Goal: Task Accomplishment & Management: Manage account settings

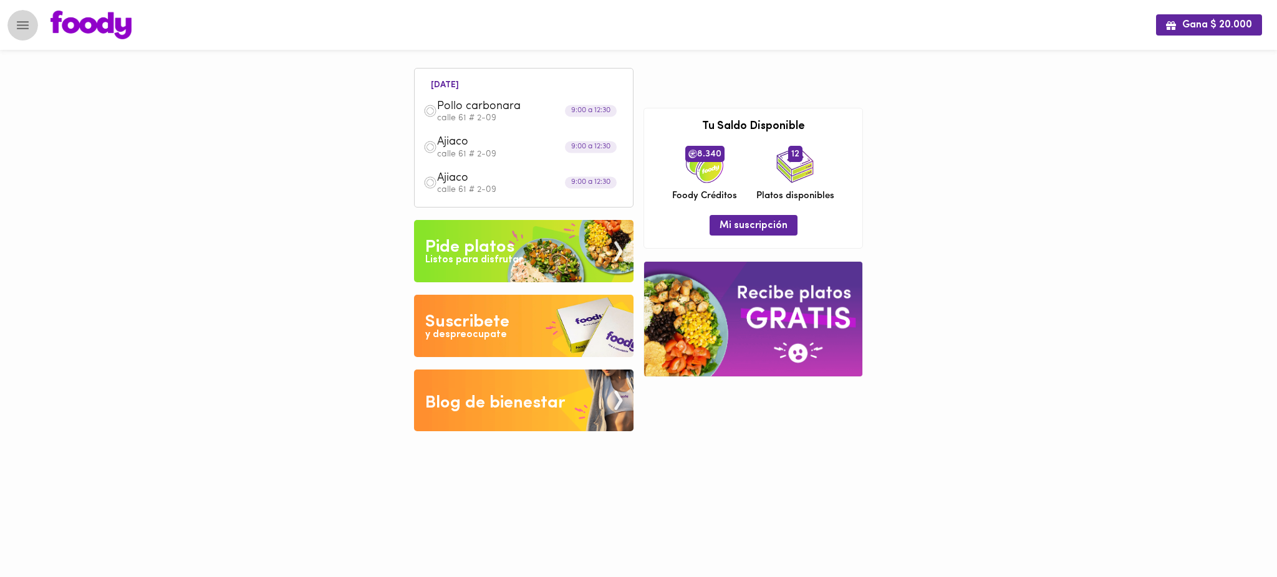
click at [22, 28] on icon "Menu" at bounding box center [23, 25] width 12 height 8
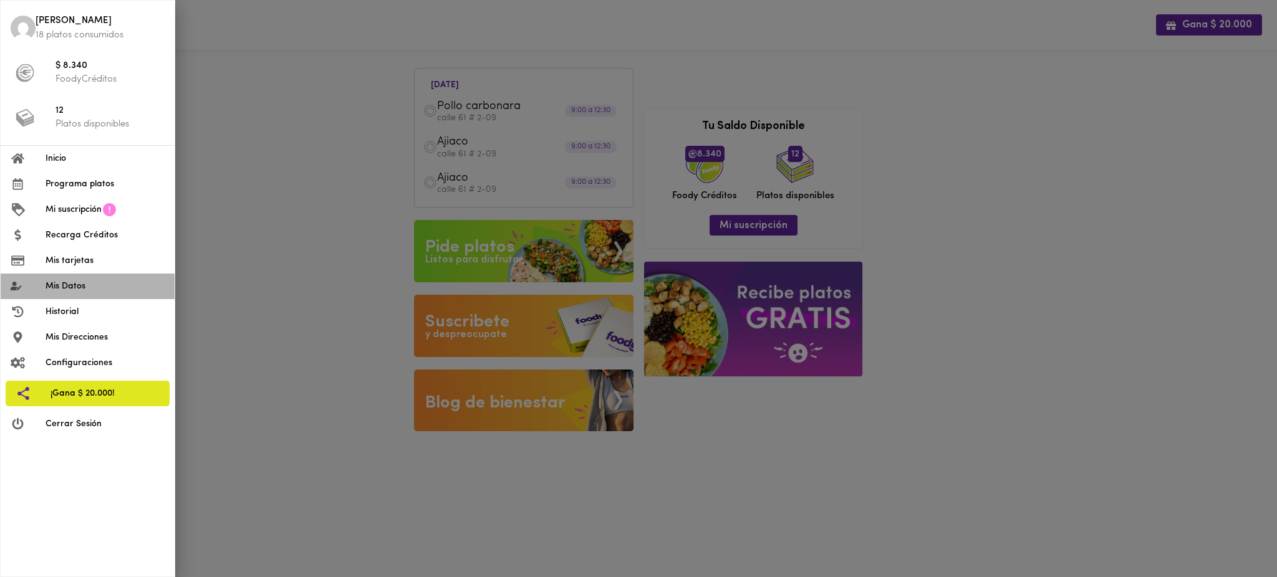
click at [85, 290] on span "Mis Datos" at bounding box center [105, 286] width 119 height 13
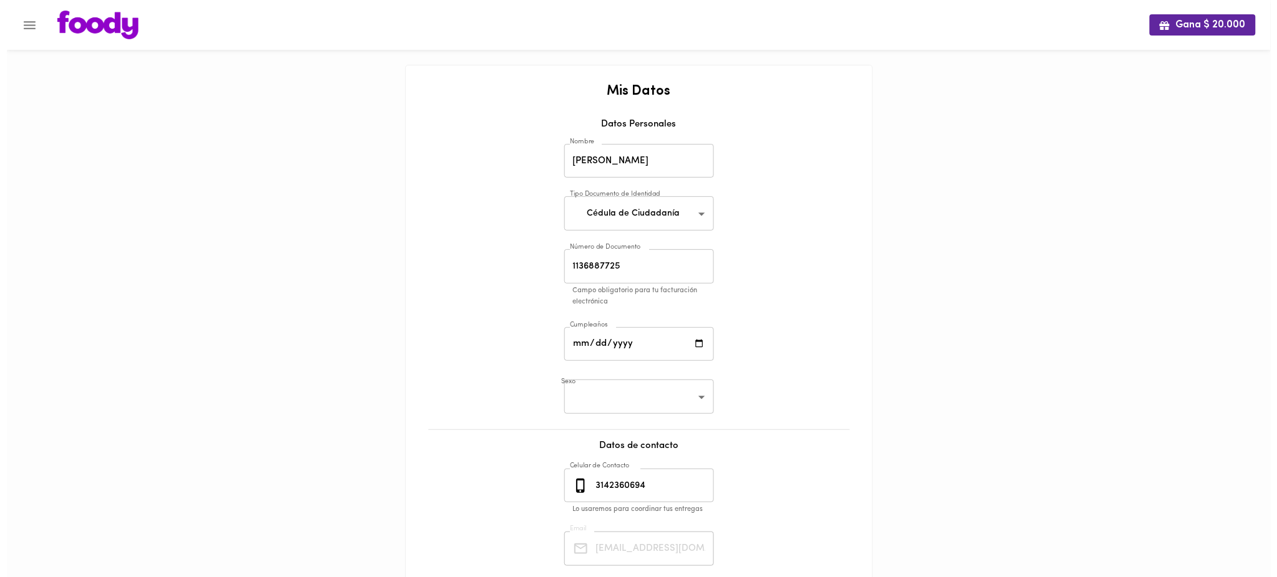
scroll to position [128, 0]
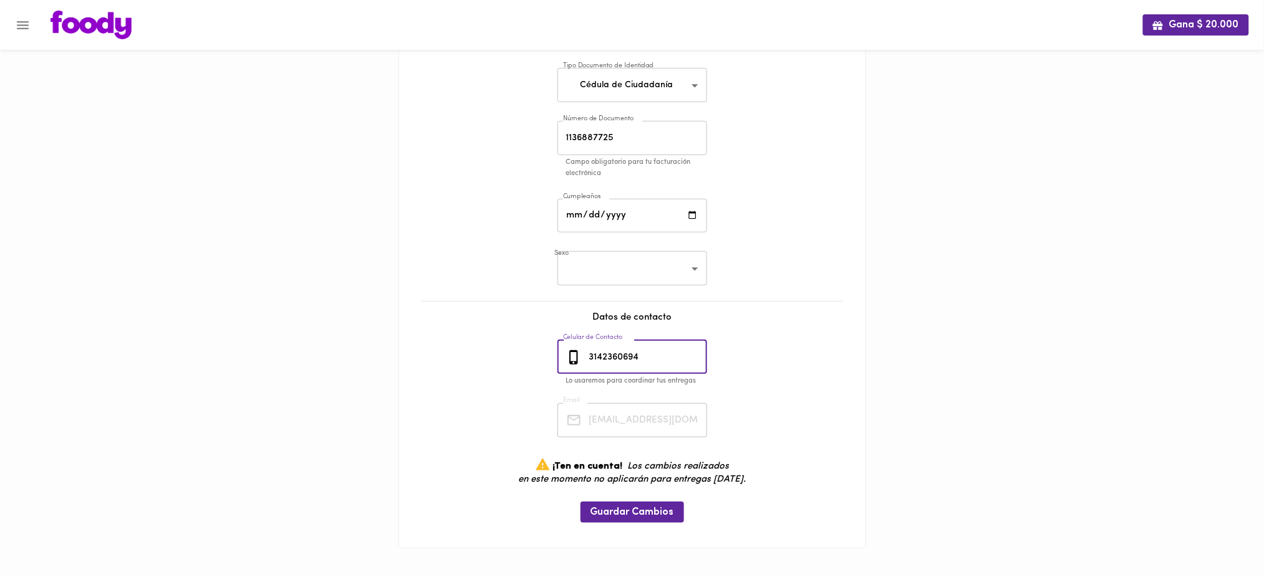
drag, startPoint x: 653, startPoint y: 359, endPoint x: 557, endPoint y: 357, distance: 96.0
click at [557, 357] on div "[PHONE_NUMBER] Celular de Contacto" at bounding box center [632, 357] width 150 height 34
click at [16, 25] on icon "Menu" at bounding box center [23, 25] width 16 height 16
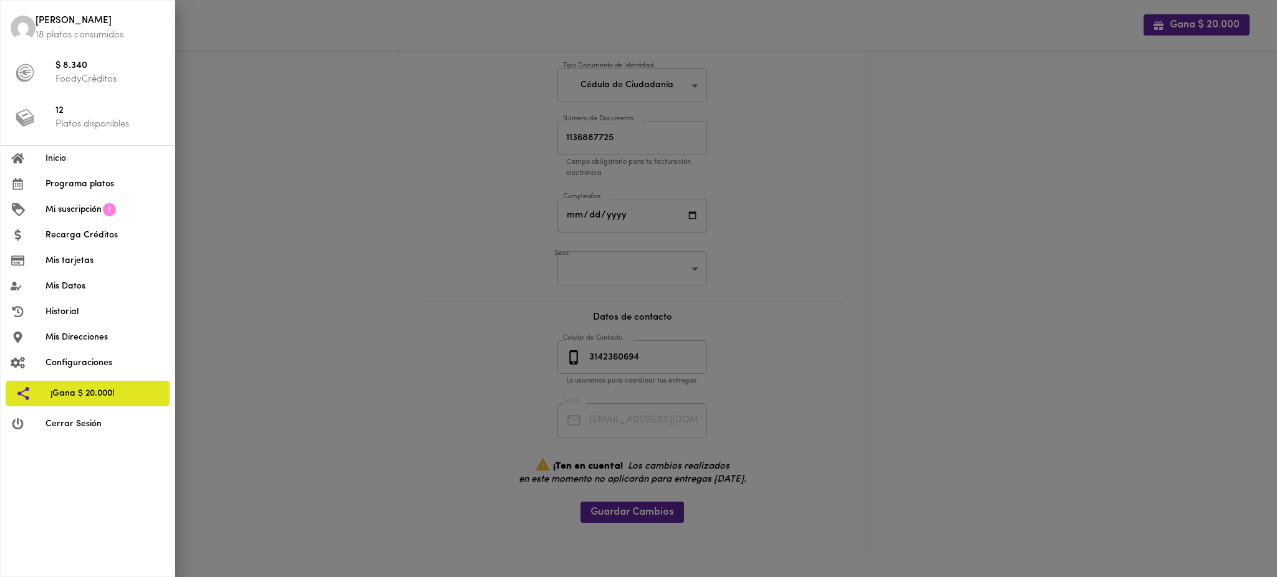
click at [85, 163] on span "Inicio" at bounding box center [105, 158] width 119 height 13
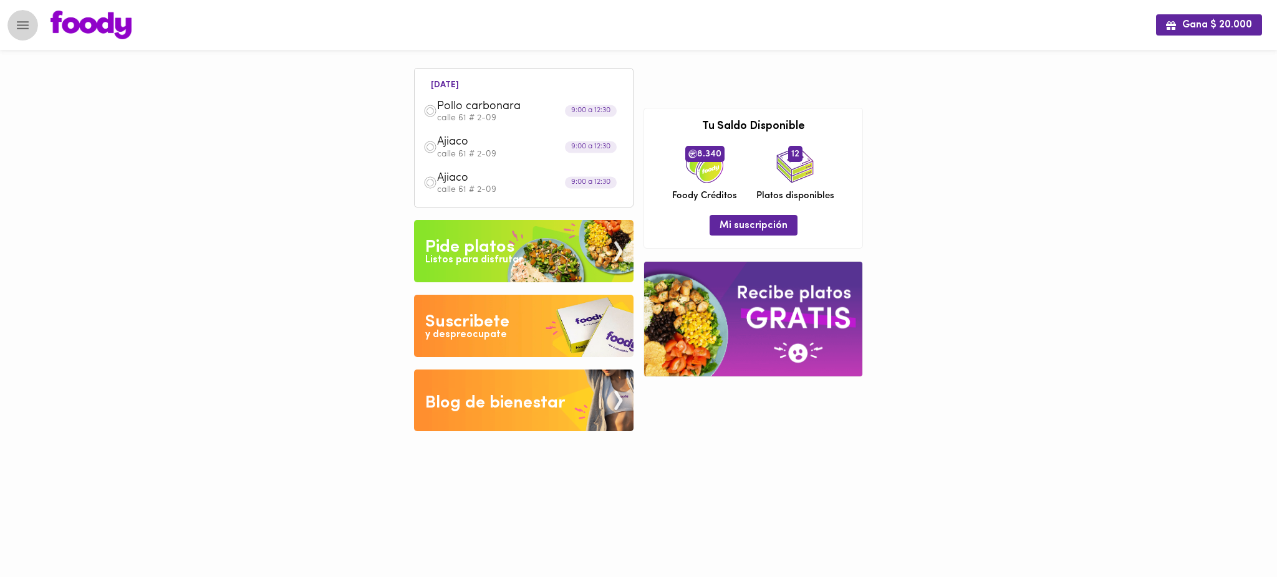
click at [26, 26] on icon "Menu" at bounding box center [23, 25] width 16 height 16
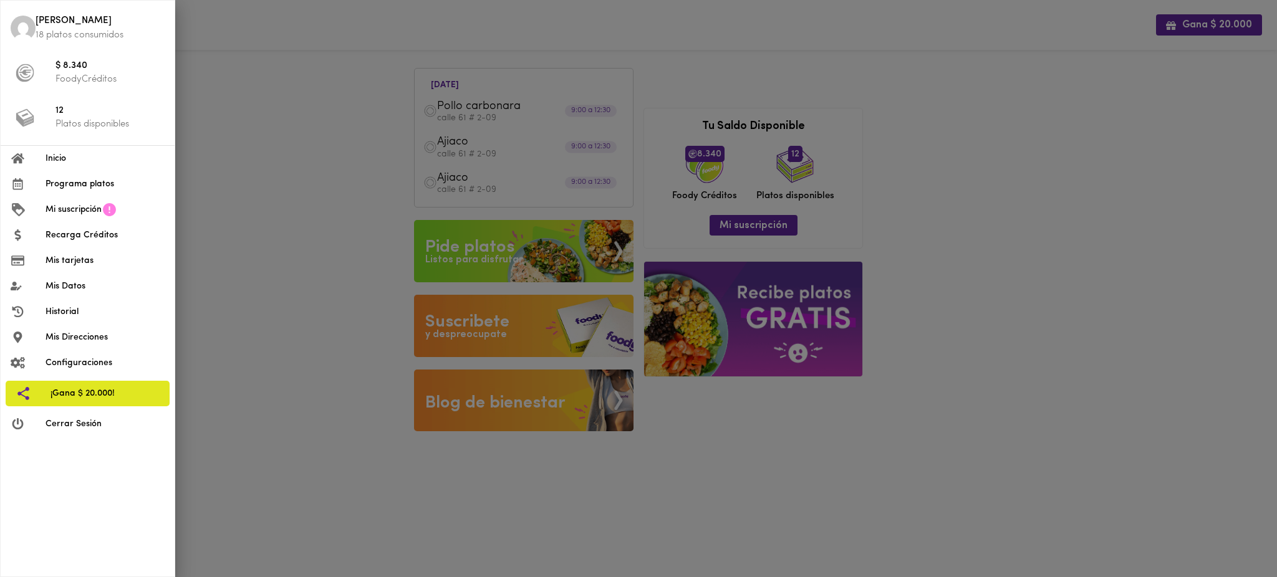
click at [272, 160] on div at bounding box center [638, 288] width 1277 height 577
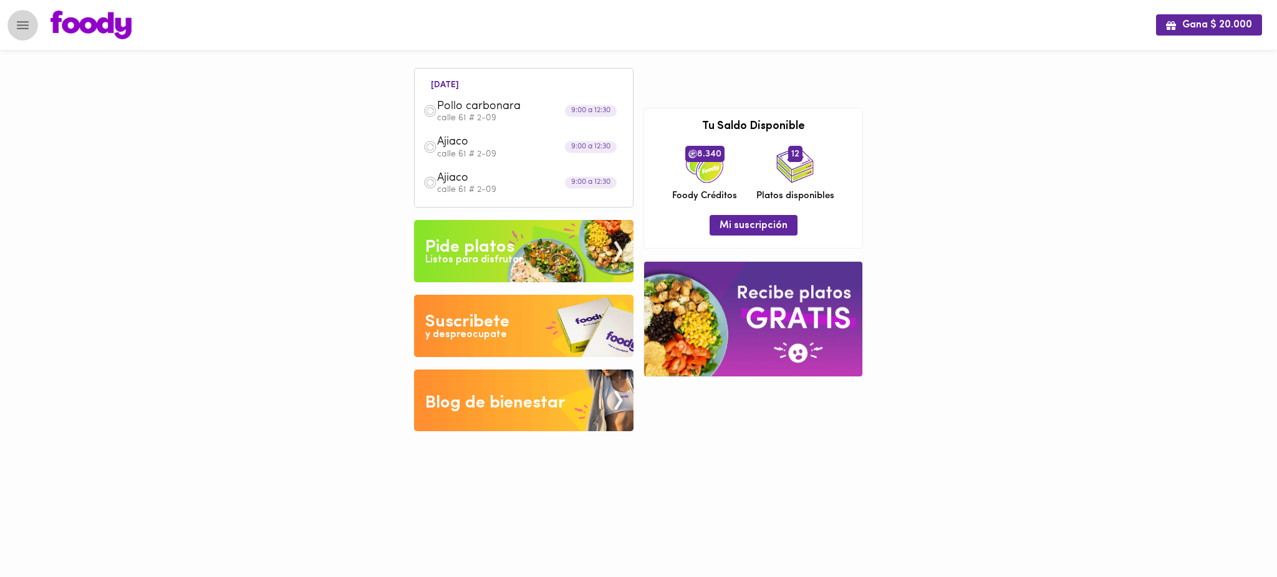
click at [25, 27] on icon "Menu" at bounding box center [23, 25] width 12 height 8
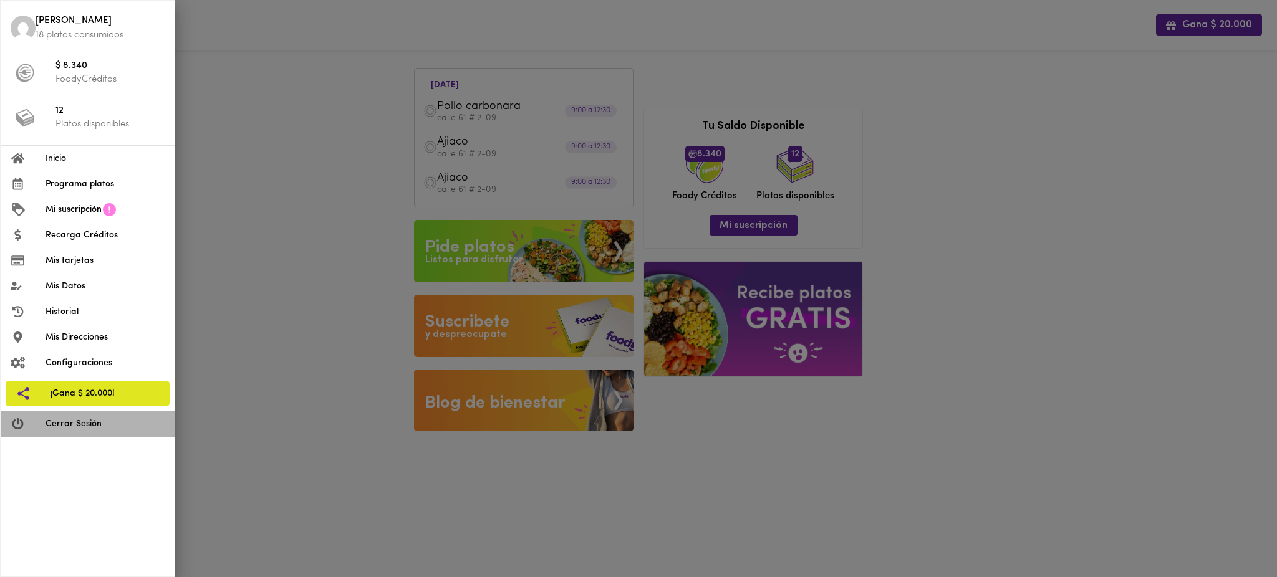
click at [80, 430] on li "Cerrar Sesión" at bounding box center [88, 425] width 174 height 26
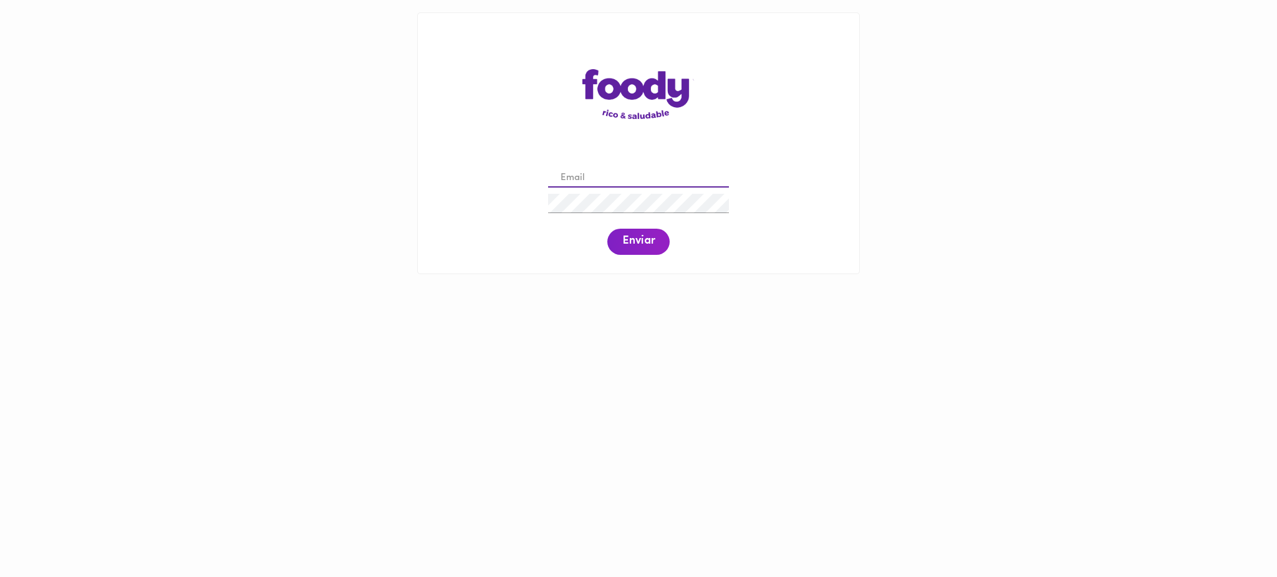
click at [620, 177] on input "email" at bounding box center [638, 178] width 181 height 19
type input "lauramontesnieto17@gmail.com"
click at [634, 252] on button "Enviar" at bounding box center [638, 242] width 62 height 26
